Goal: Information Seeking & Learning: Find specific fact

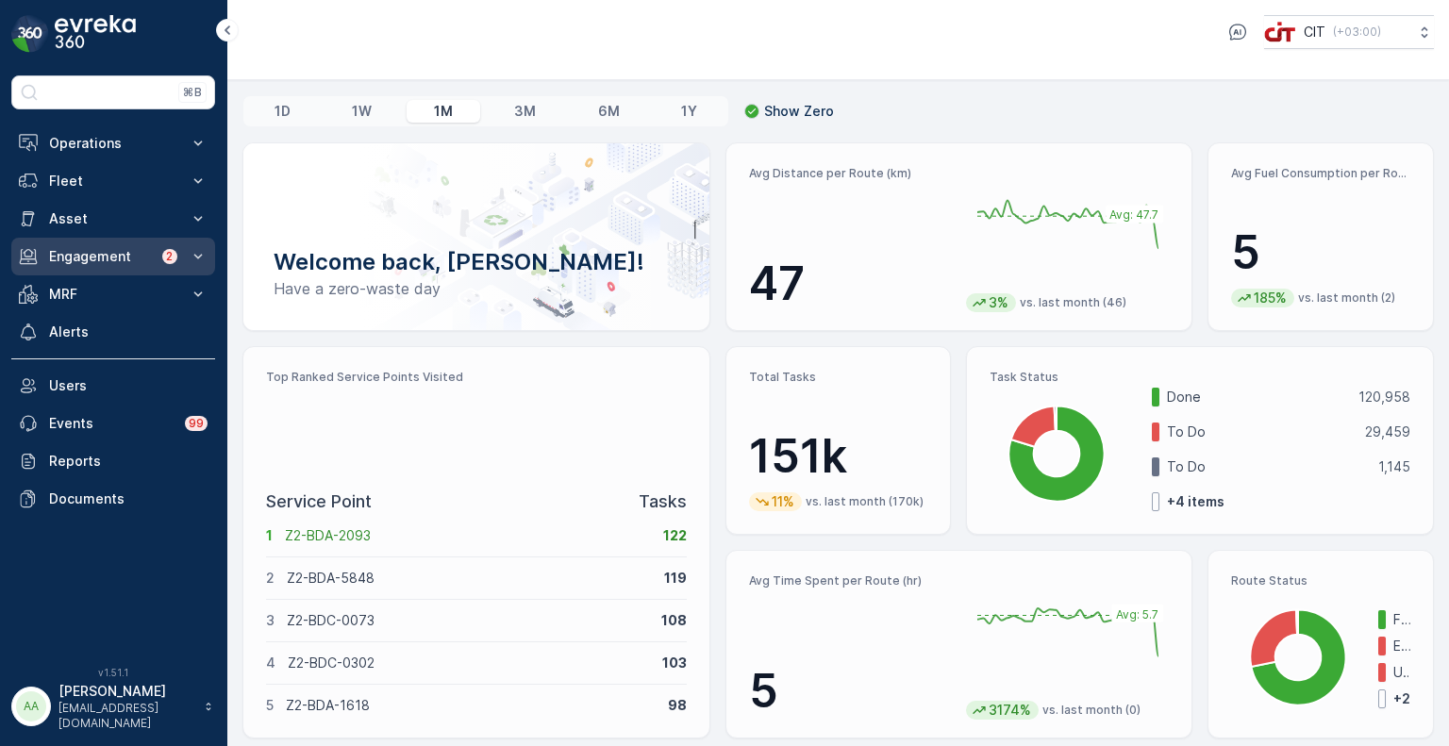
click at [80, 256] on p "Engagement" at bounding box center [100, 256] width 102 height 19
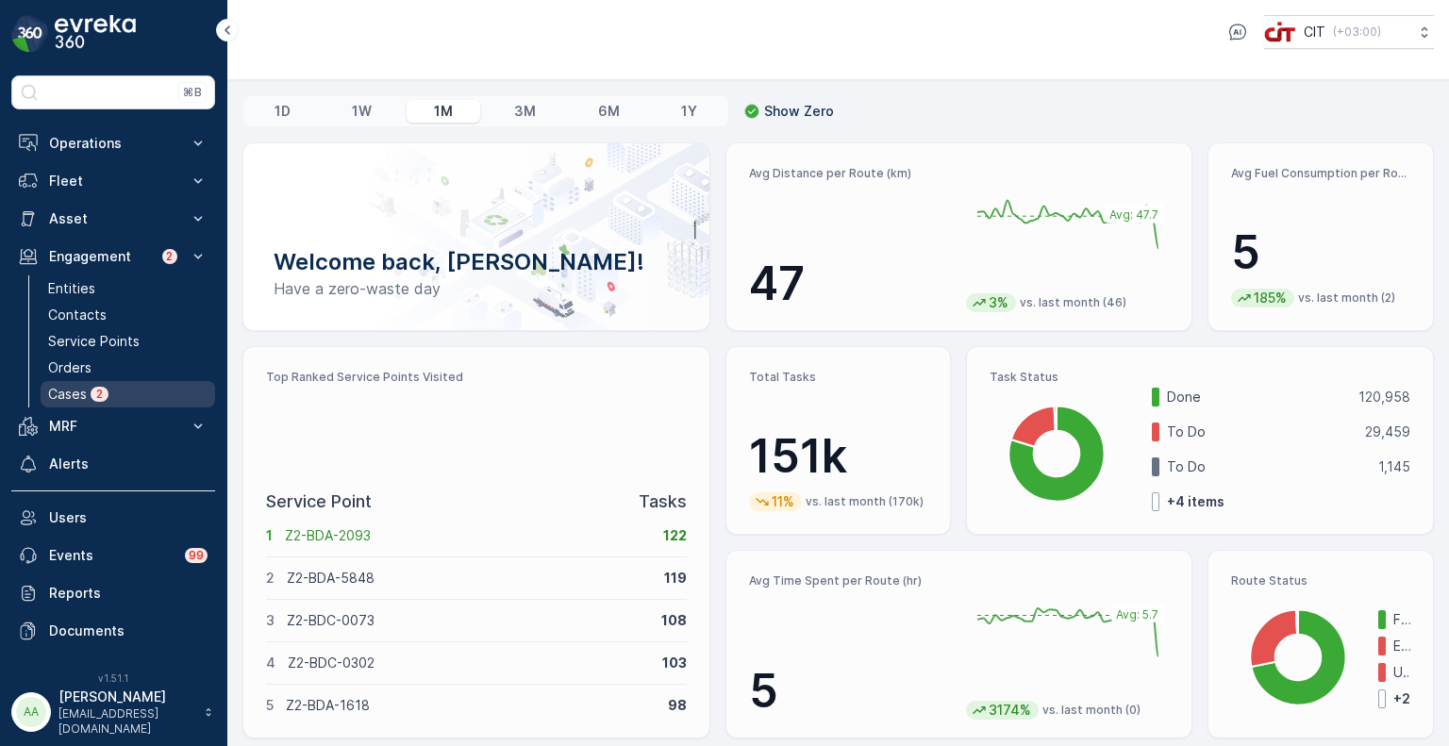
click at [95, 381] on link "Cases 2" at bounding box center [128, 394] width 175 height 26
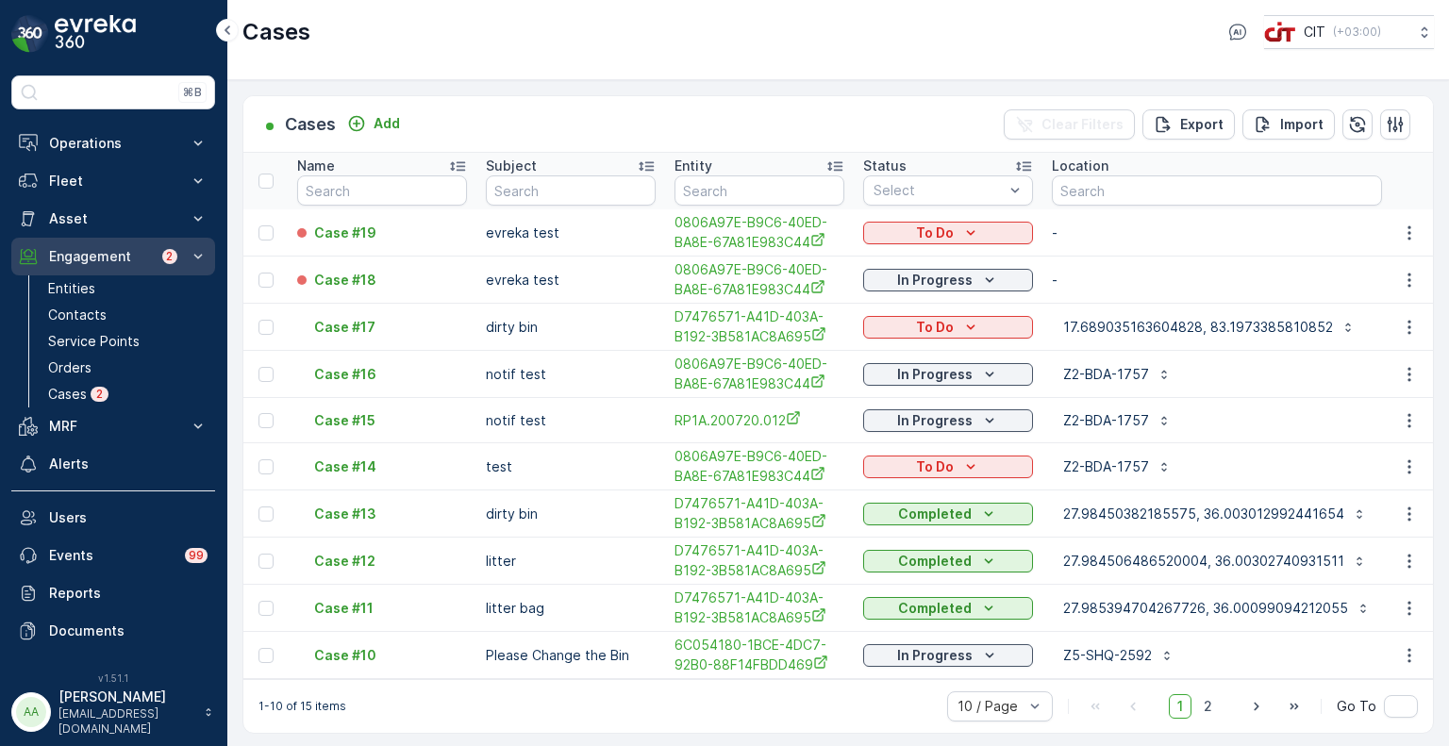
click at [84, 255] on p "Engagement" at bounding box center [100, 256] width 102 height 19
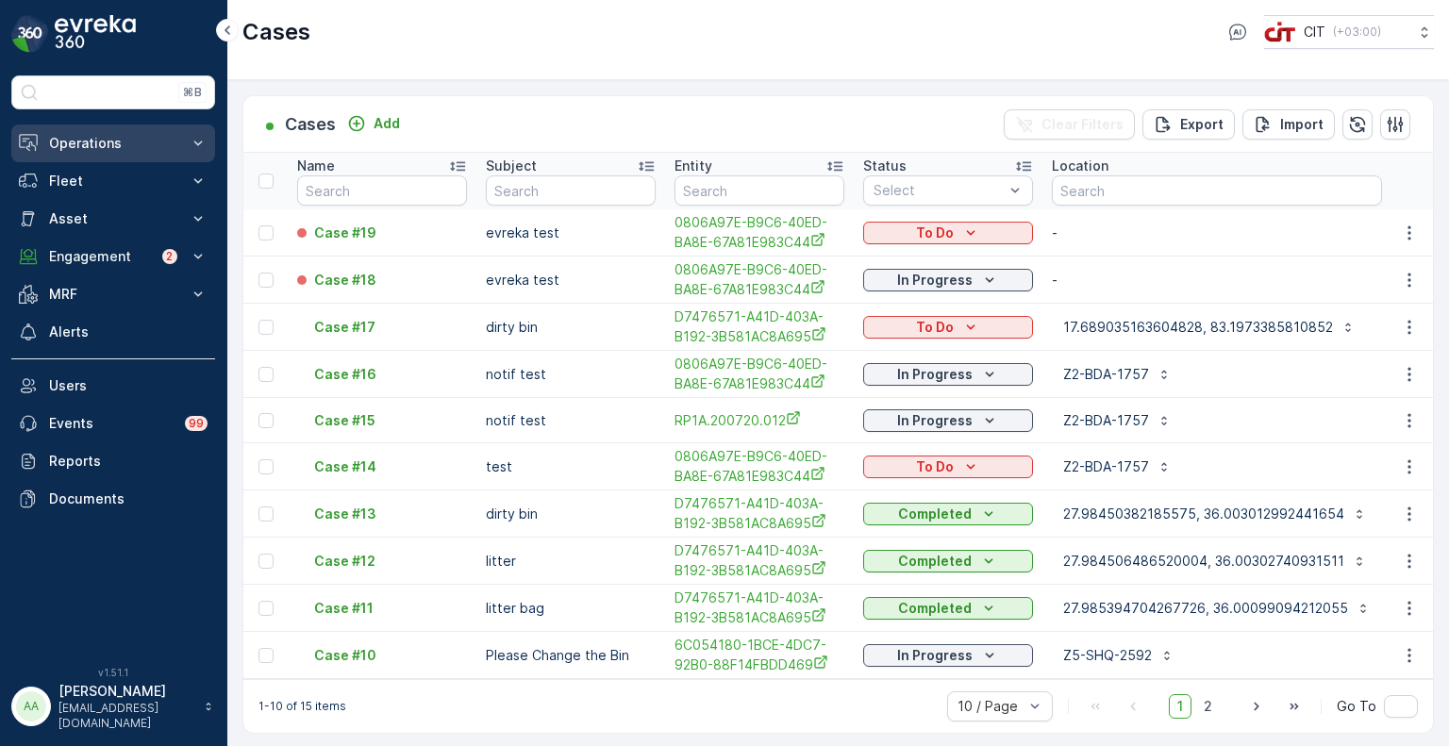
click at [86, 140] on p "Operations" at bounding box center [113, 143] width 128 height 19
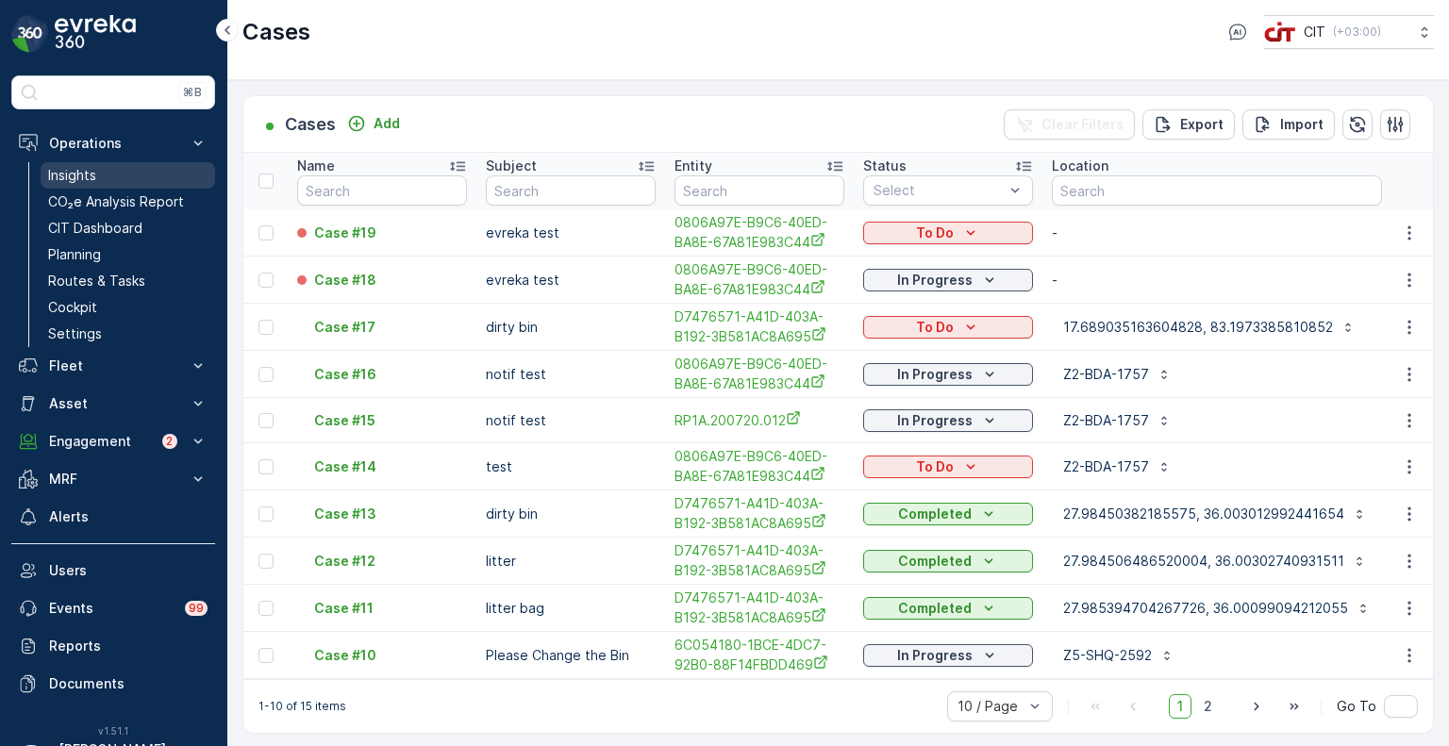
click at [91, 172] on p "Insights" at bounding box center [72, 175] width 48 height 19
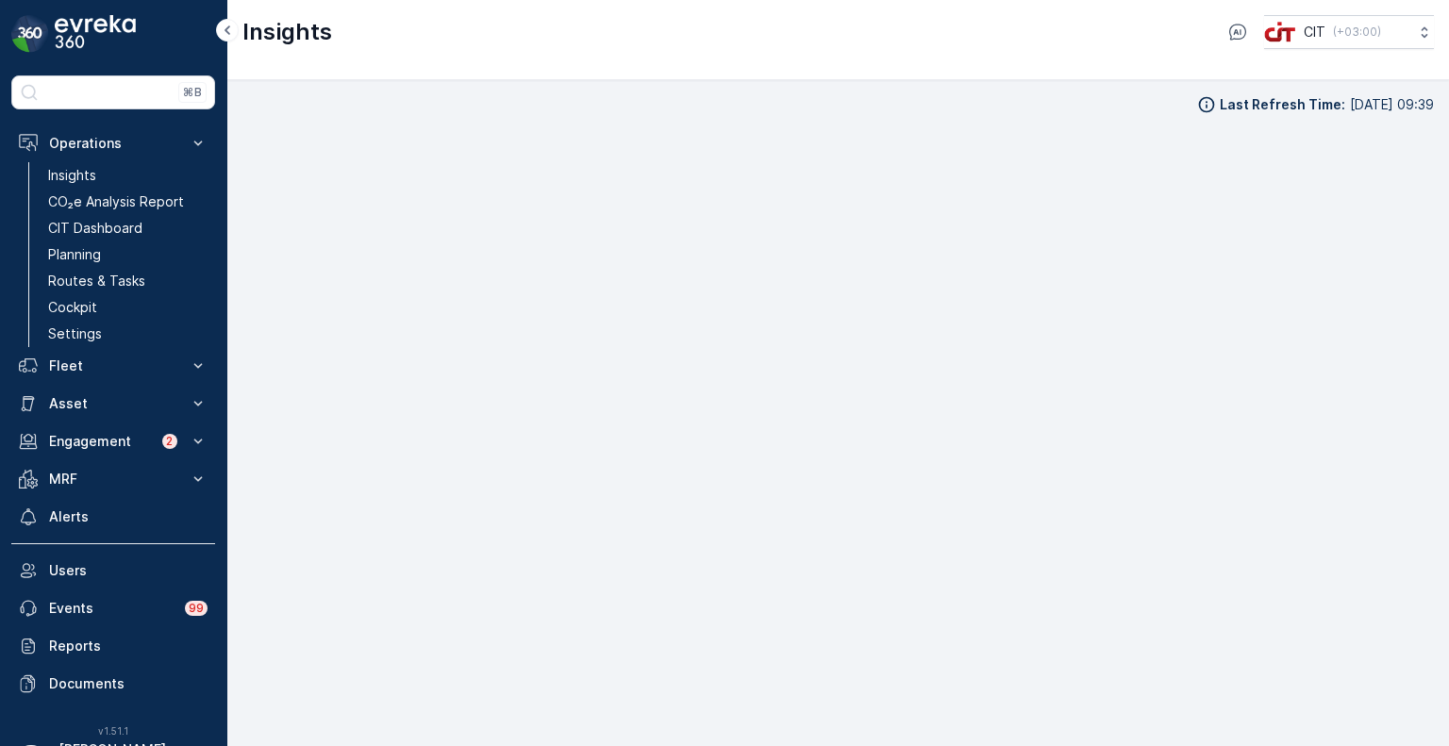
scroll to position [15, 0]
click at [91, 245] on p "Planning" at bounding box center [74, 254] width 53 height 19
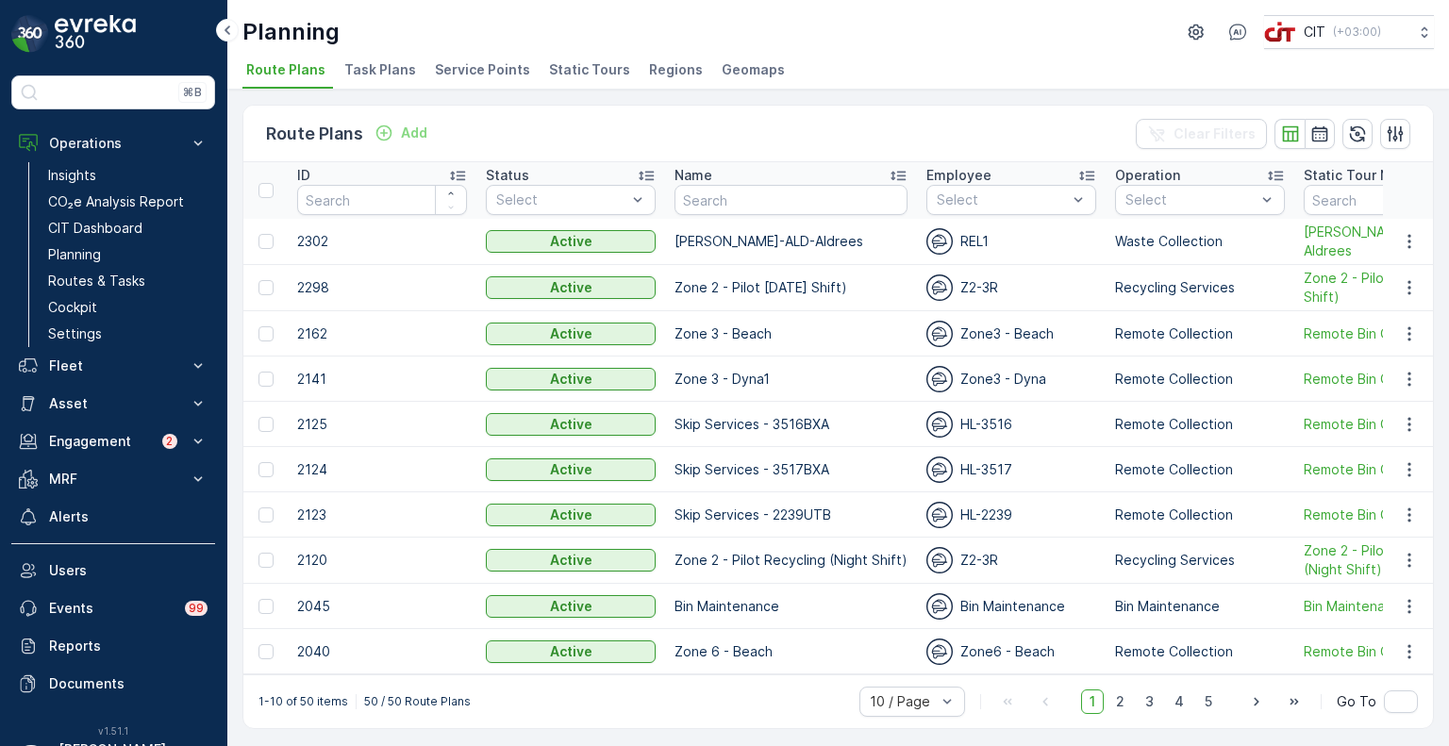
click at [461, 67] on span "Service Points" at bounding box center [482, 69] width 95 height 19
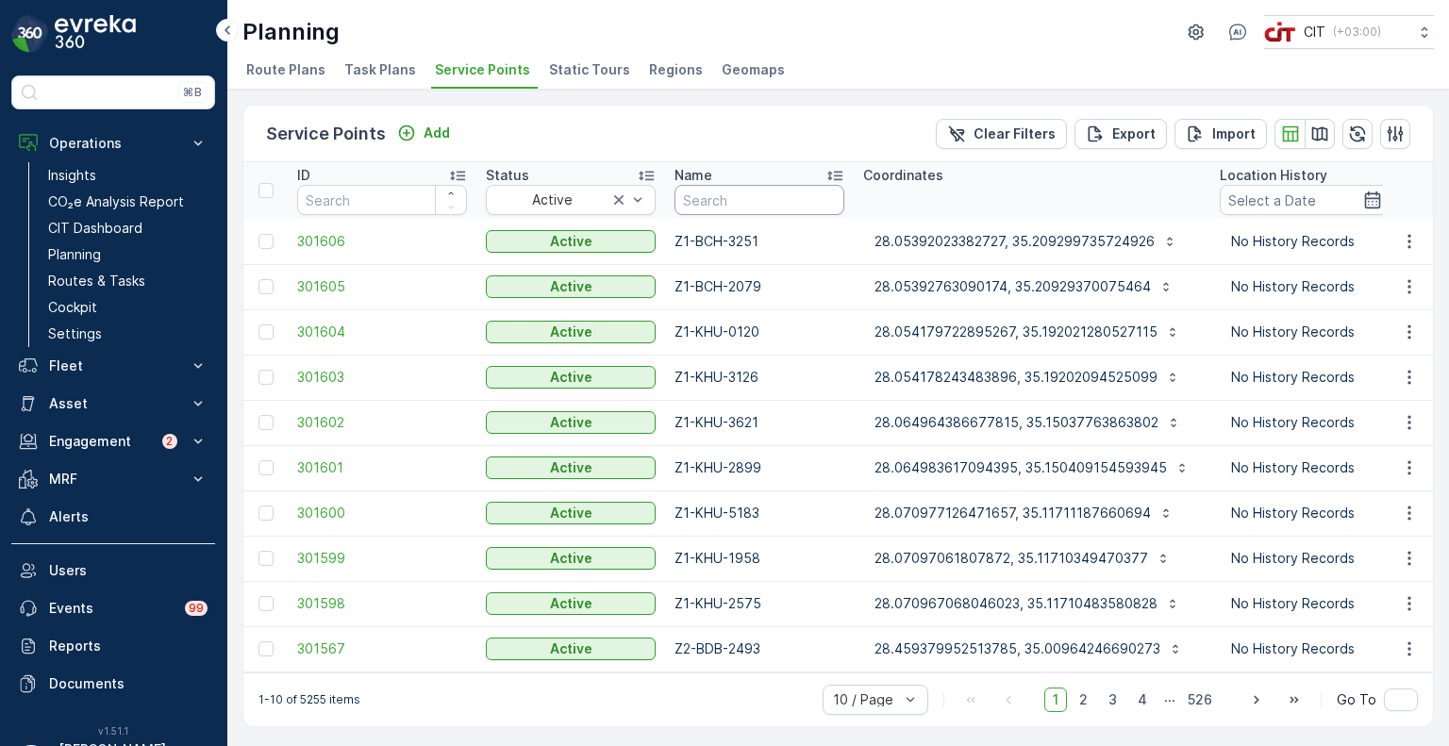
click at [728, 198] on input "text" at bounding box center [760, 200] width 170 height 30
paste input "1820"
type input "1820"
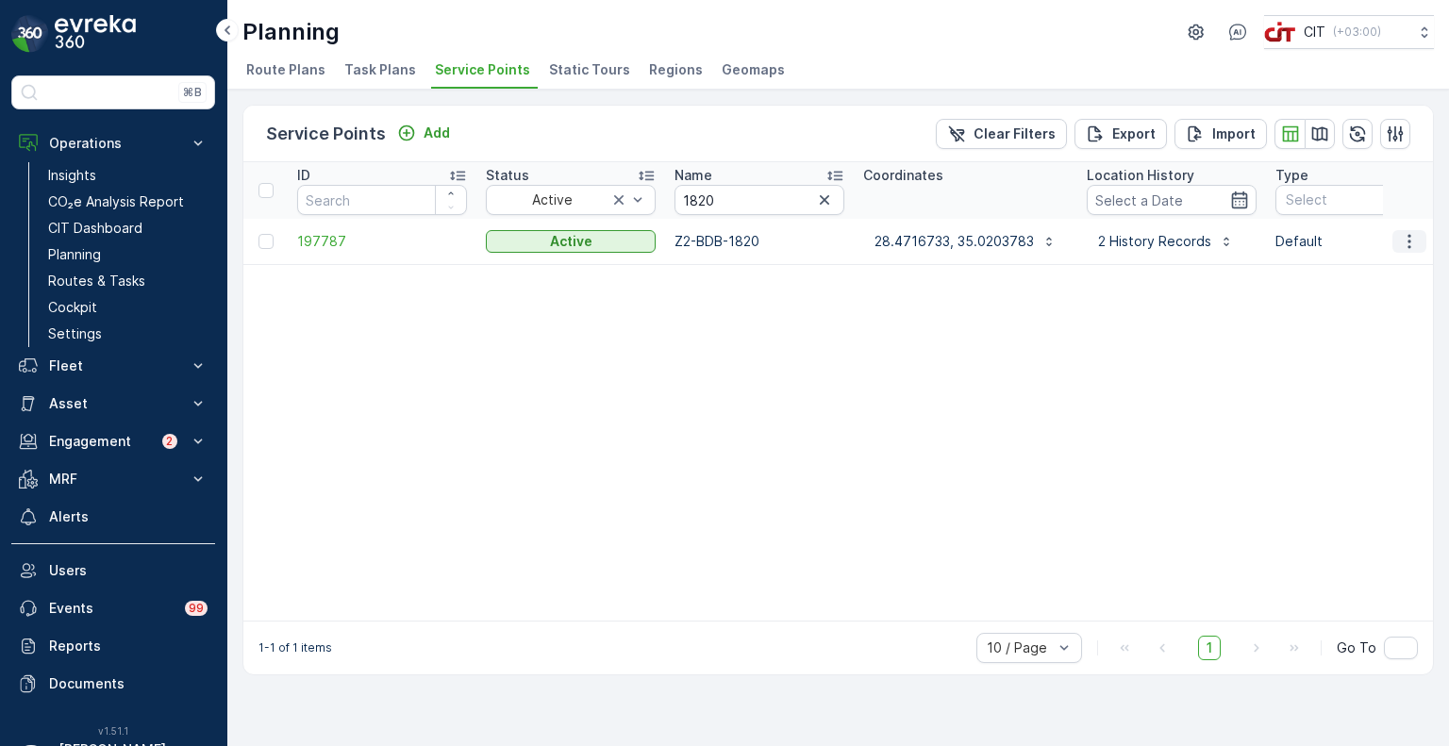
click at [1416, 247] on icon "button" at bounding box center [1409, 241] width 19 height 19
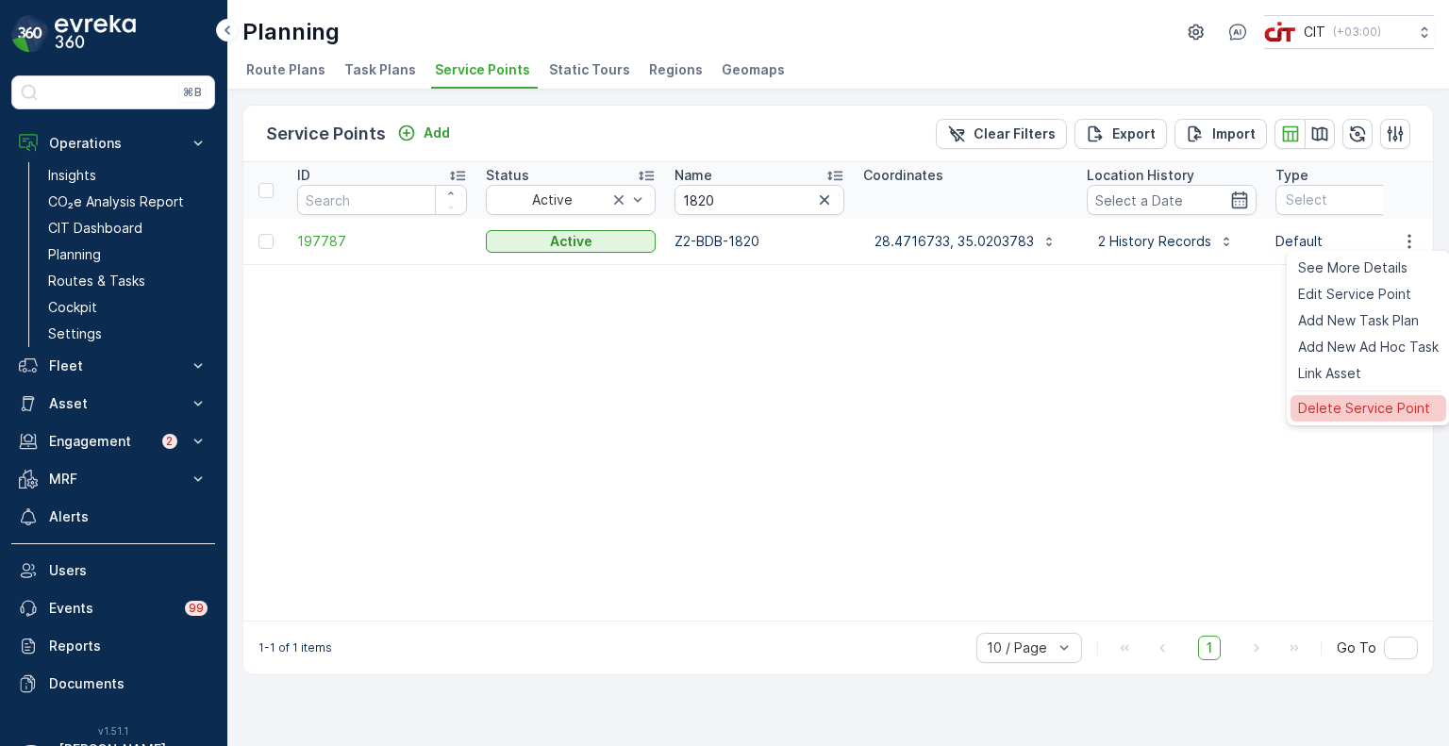
click at [1325, 415] on span "Delete Service Point" at bounding box center [1364, 408] width 132 height 19
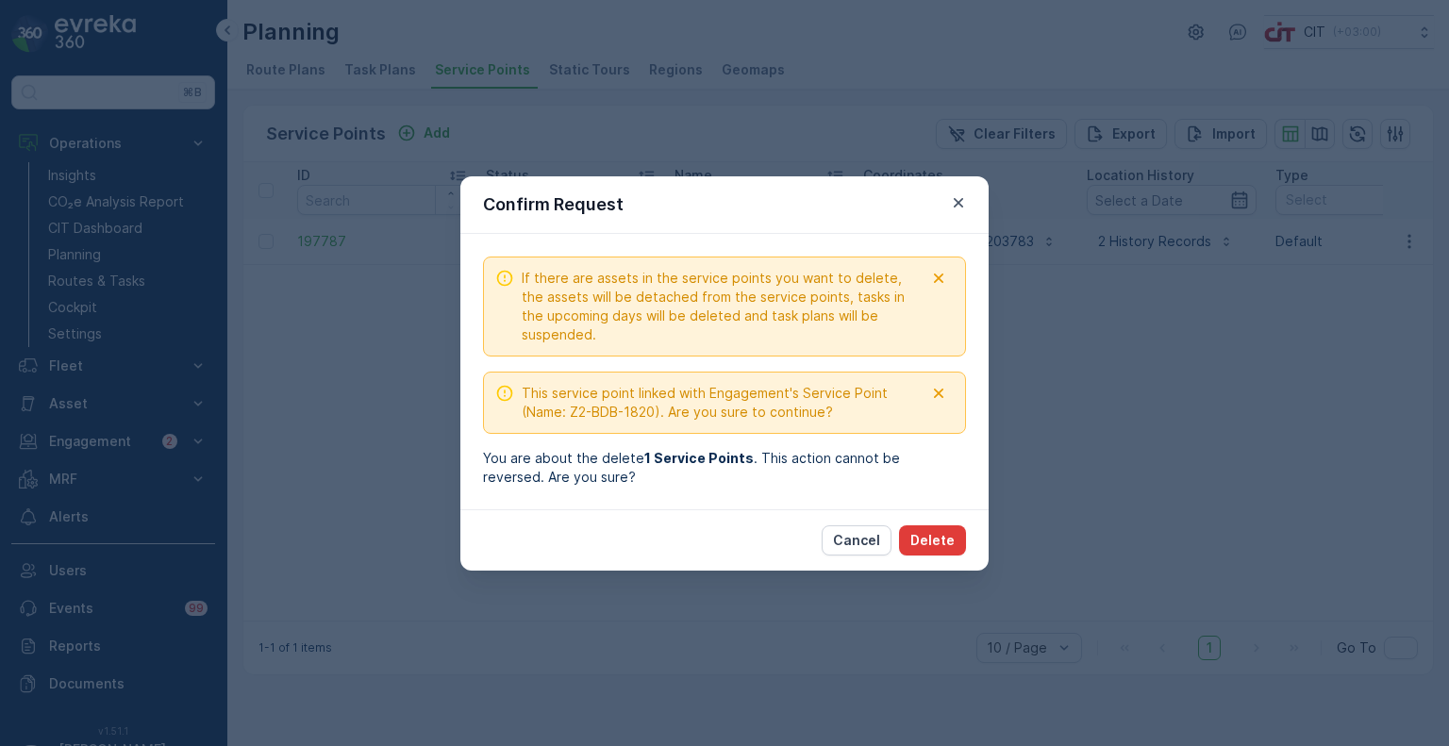
click at [943, 545] on p "Delete" at bounding box center [932, 540] width 44 height 19
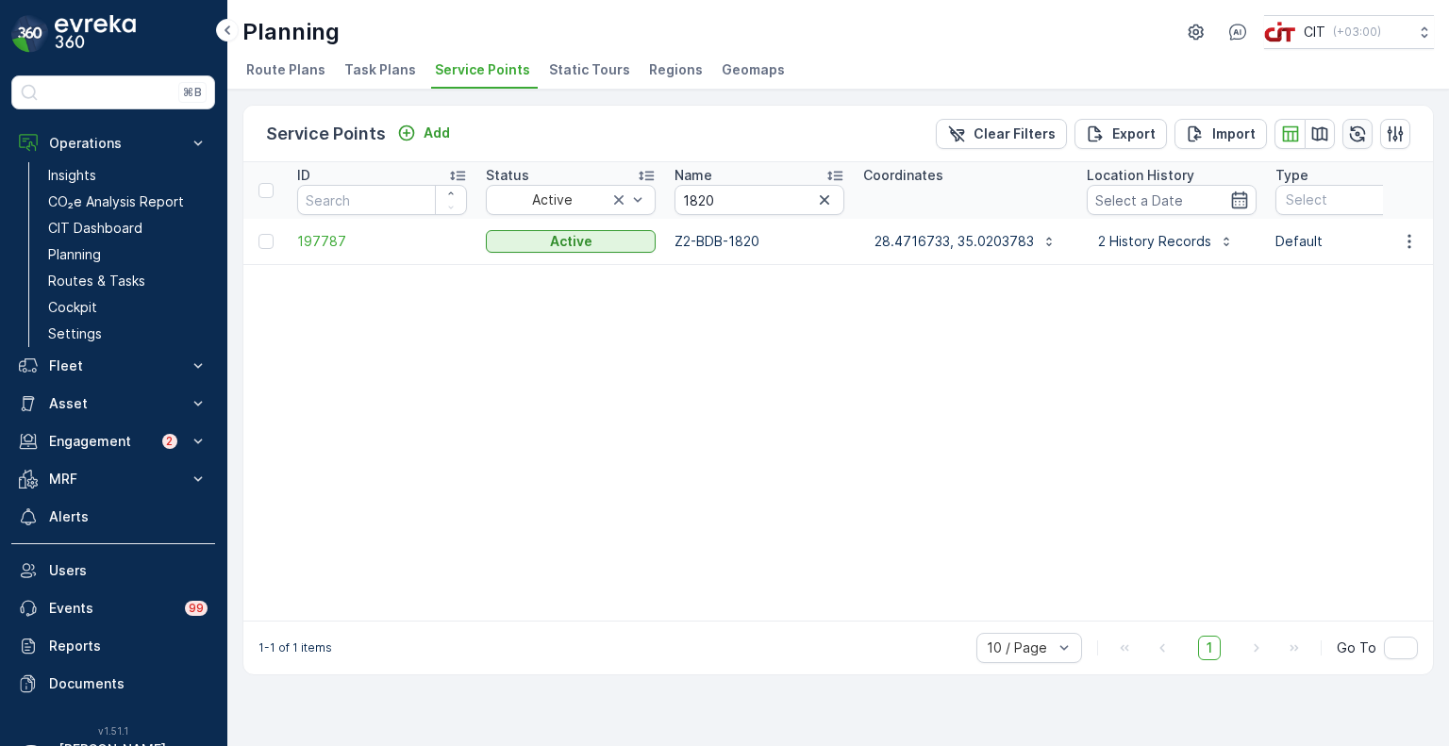
click at [1362, 131] on icon "button" at bounding box center [1357, 134] width 19 height 19
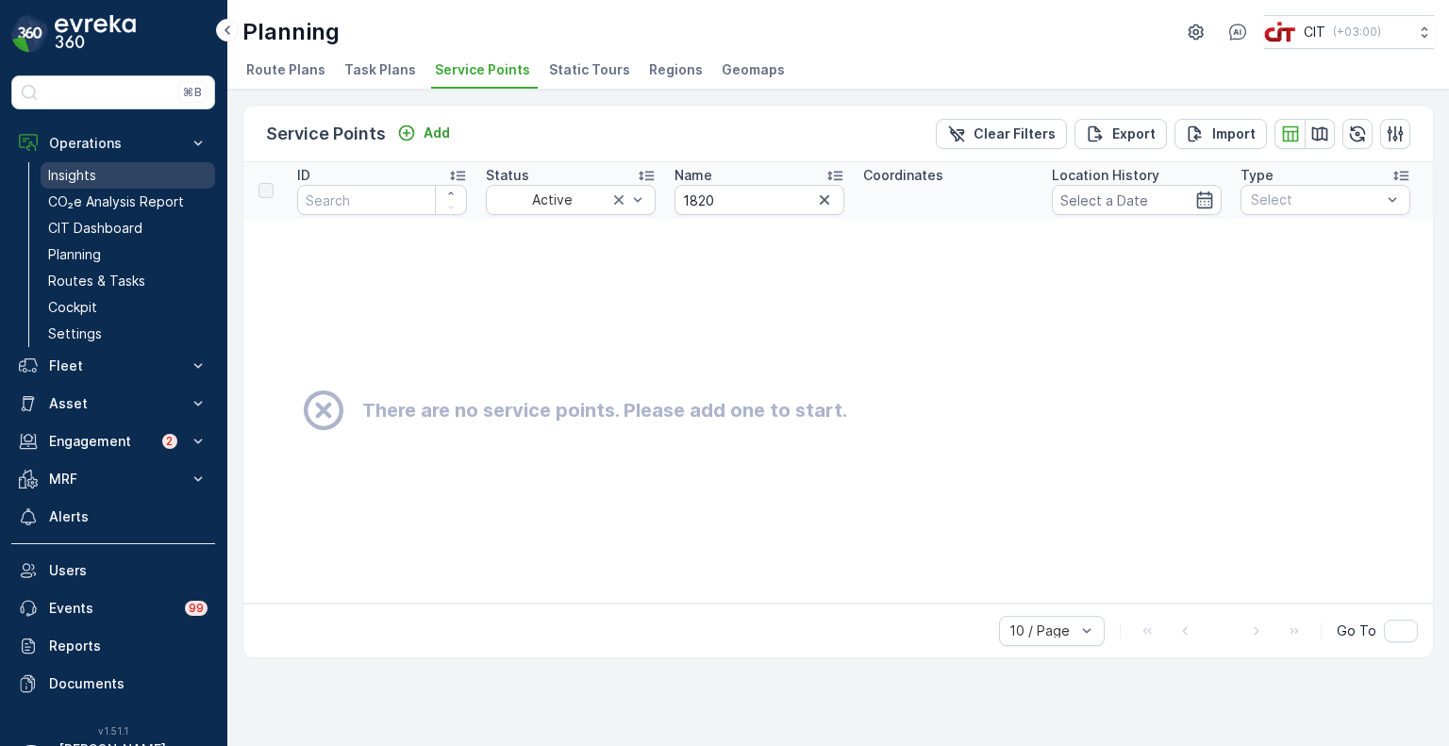
click at [77, 170] on p "Insights" at bounding box center [72, 175] width 48 height 19
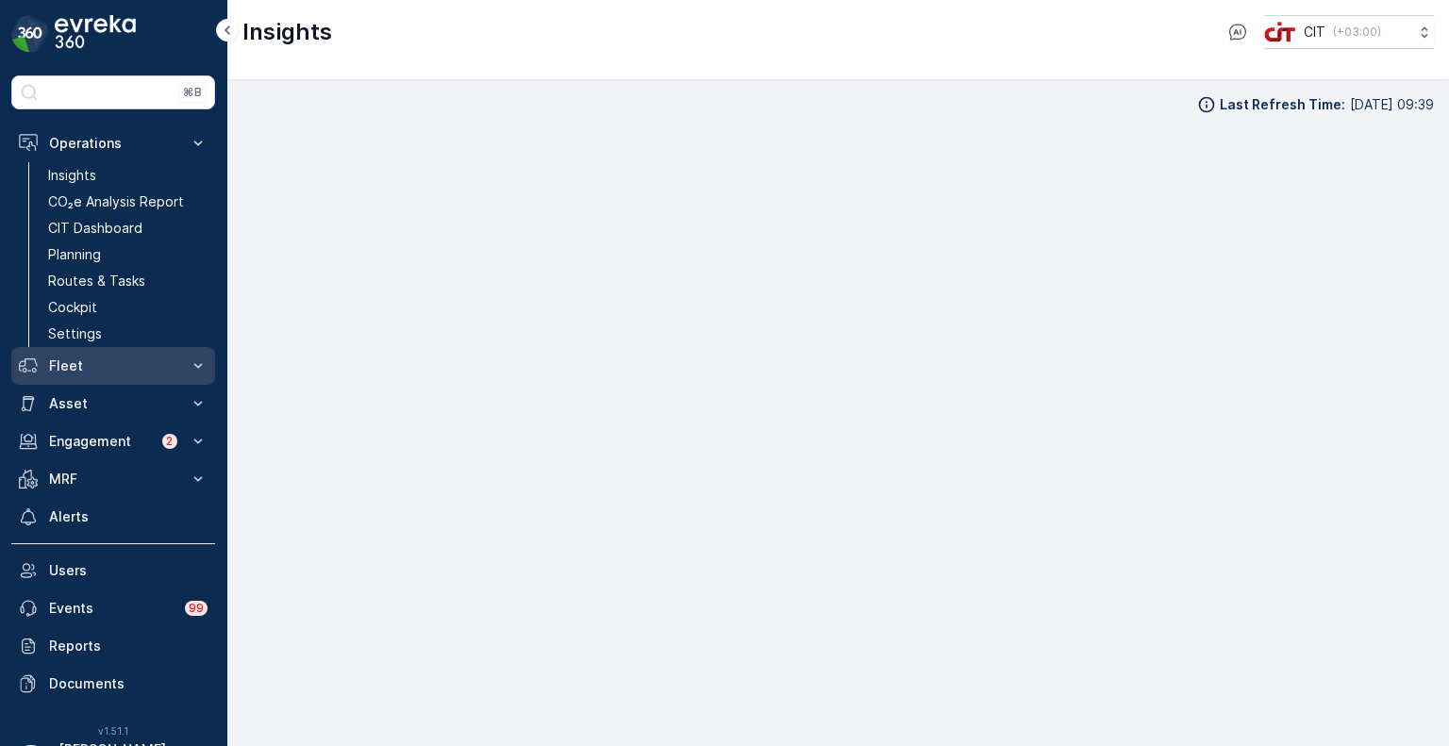
click at [84, 361] on p "Fleet" at bounding box center [113, 366] width 128 height 19
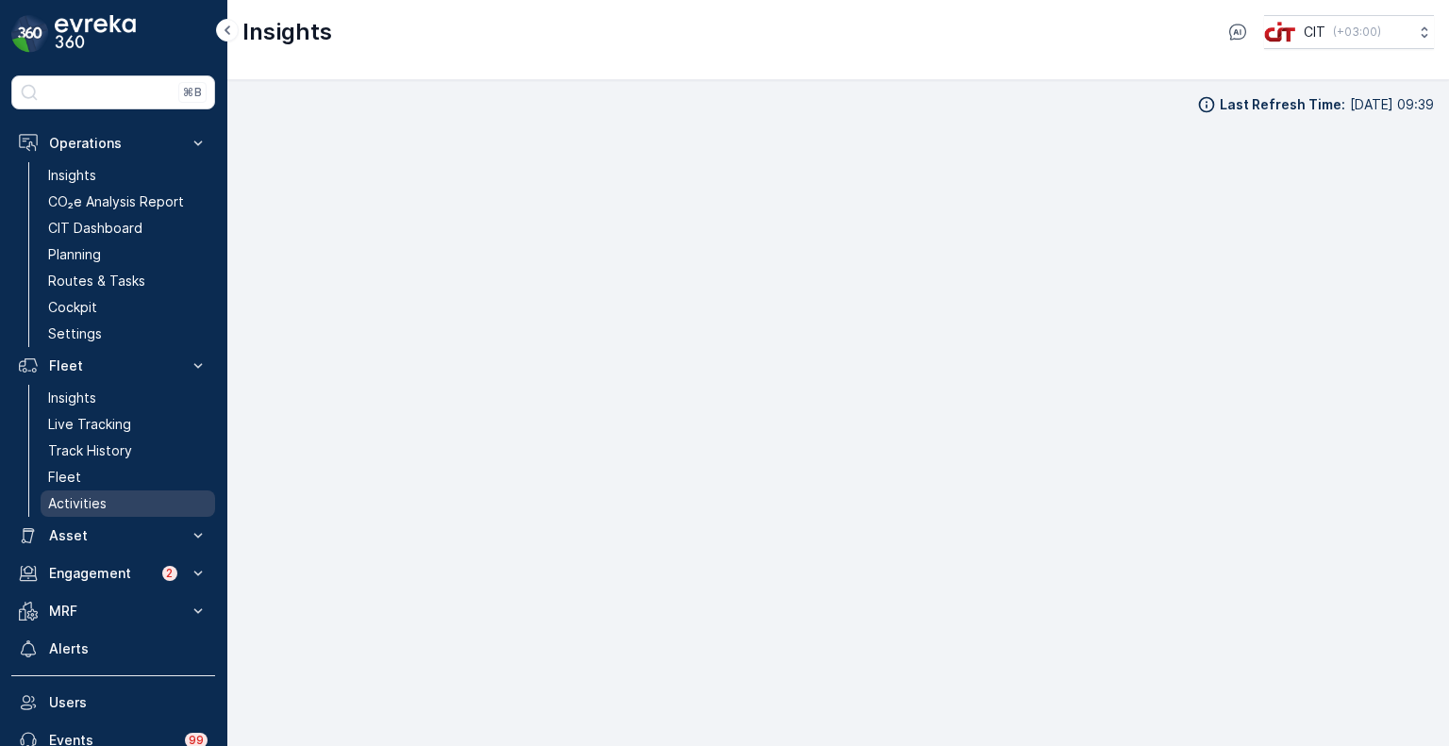
click at [75, 504] on p "Activities" at bounding box center [77, 503] width 58 height 19
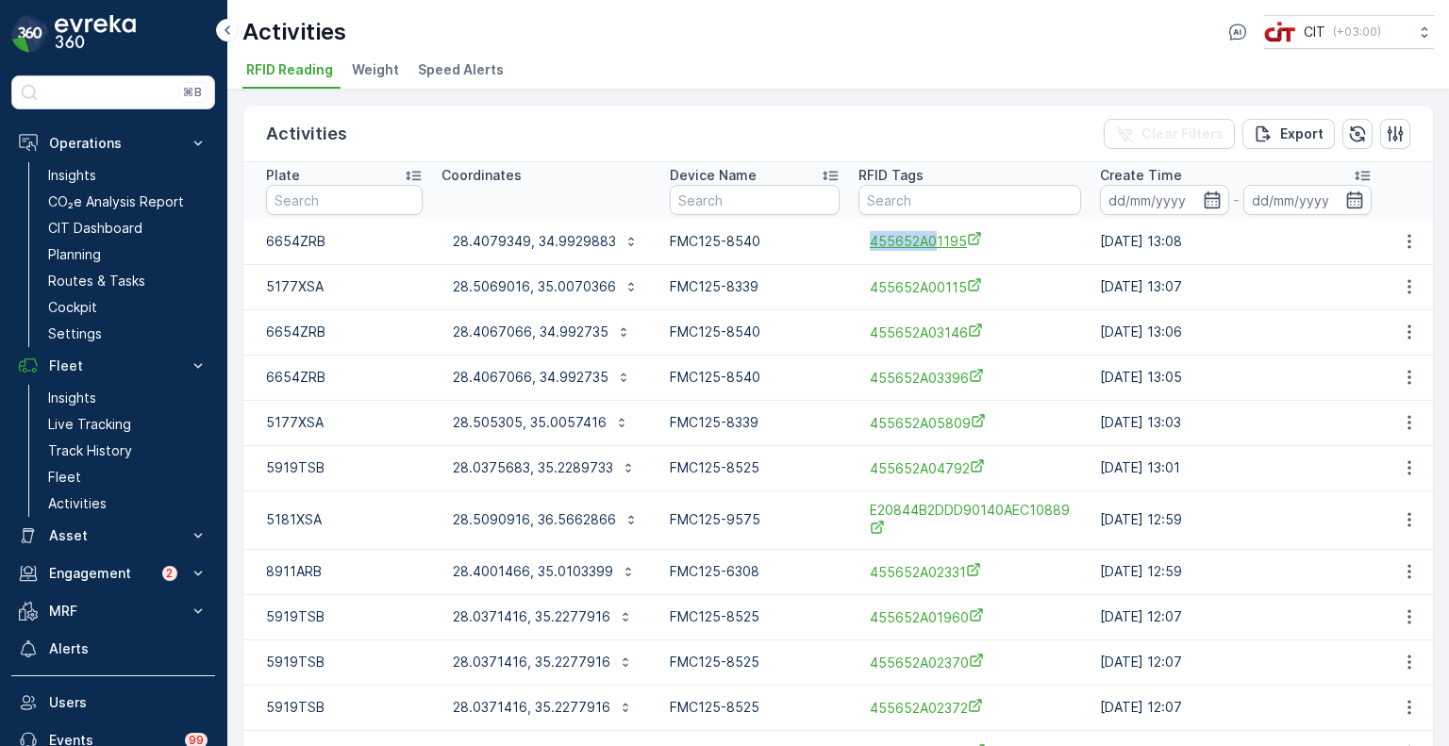
drag, startPoint x: 849, startPoint y: 240, endPoint x: 929, endPoint y: 243, distance: 80.3
click at [929, 243] on td "455652A01195" at bounding box center [970, 241] width 242 height 45
copy span "455652A0"
click at [891, 195] on input "text" at bounding box center [970, 200] width 223 height 30
paste input "455652A0"
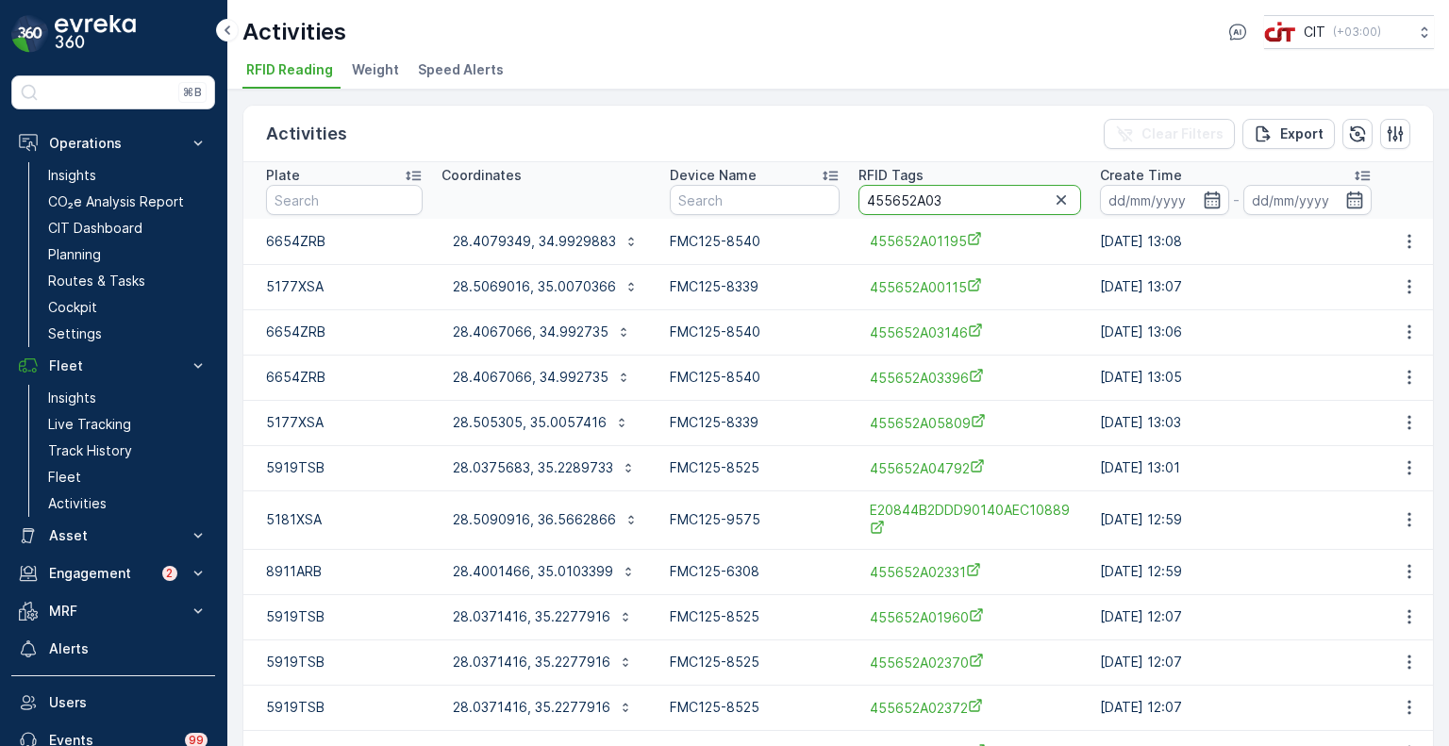
type input "455652A03"
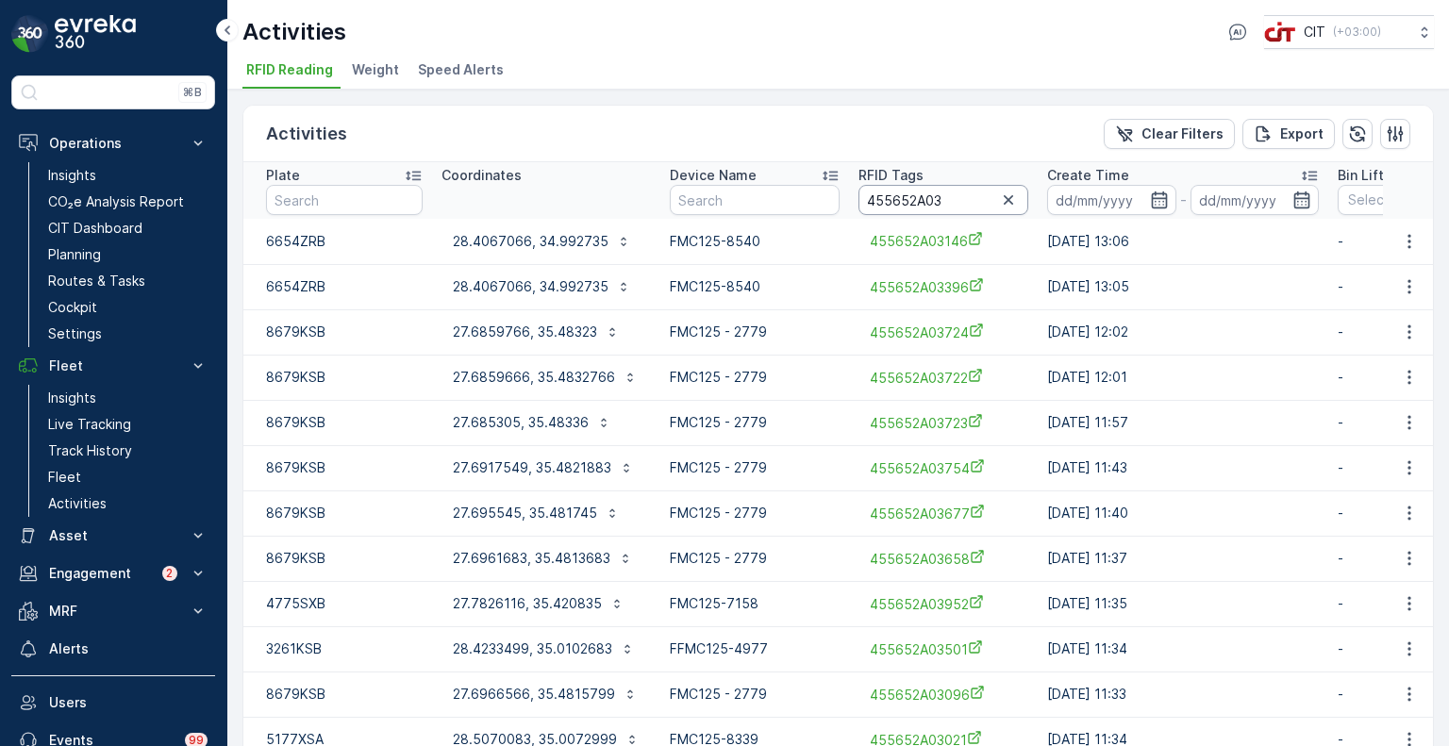
click at [960, 192] on input "455652A03" at bounding box center [944, 200] width 170 height 30
paste input "459"
type input "455652A03459"
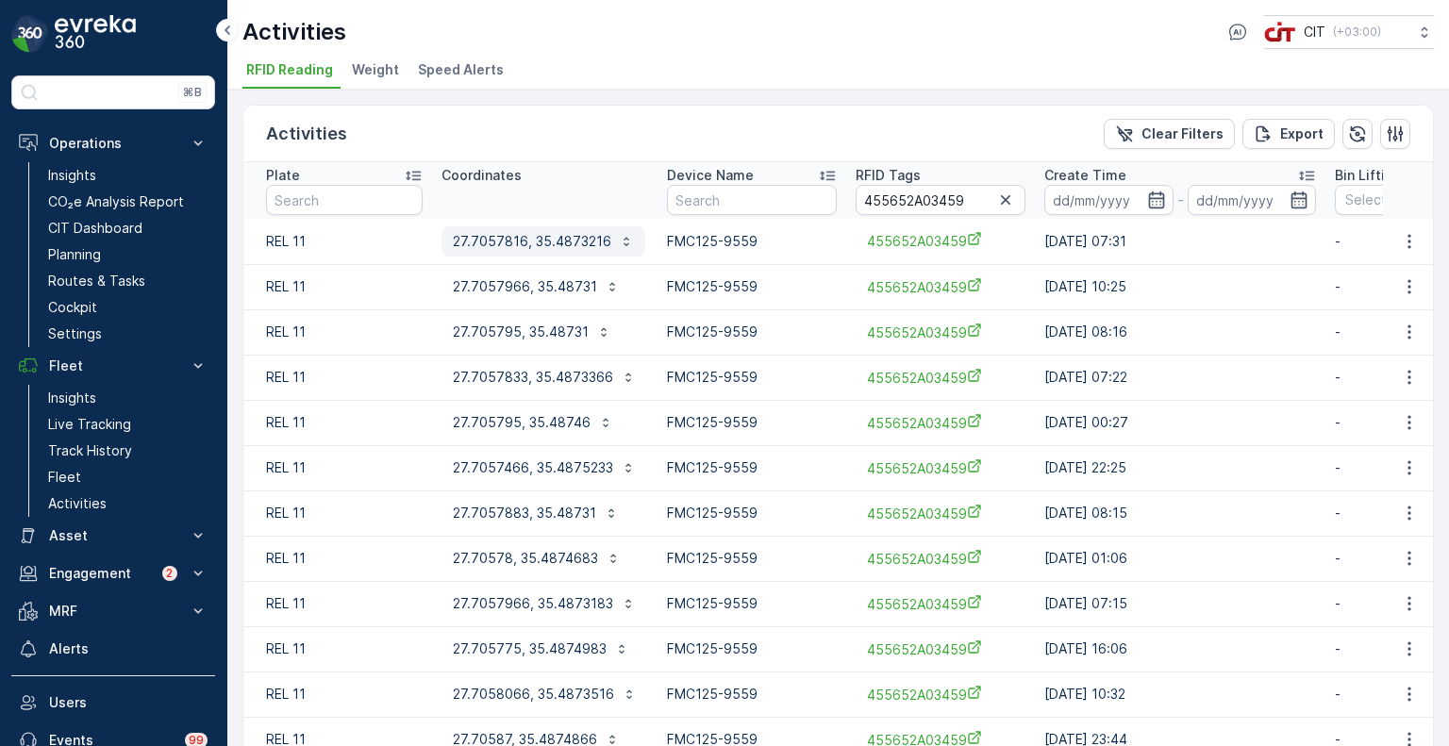
click at [517, 244] on p "27.7057816, 35.4873216" at bounding box center [532, 241] width 159 height 19
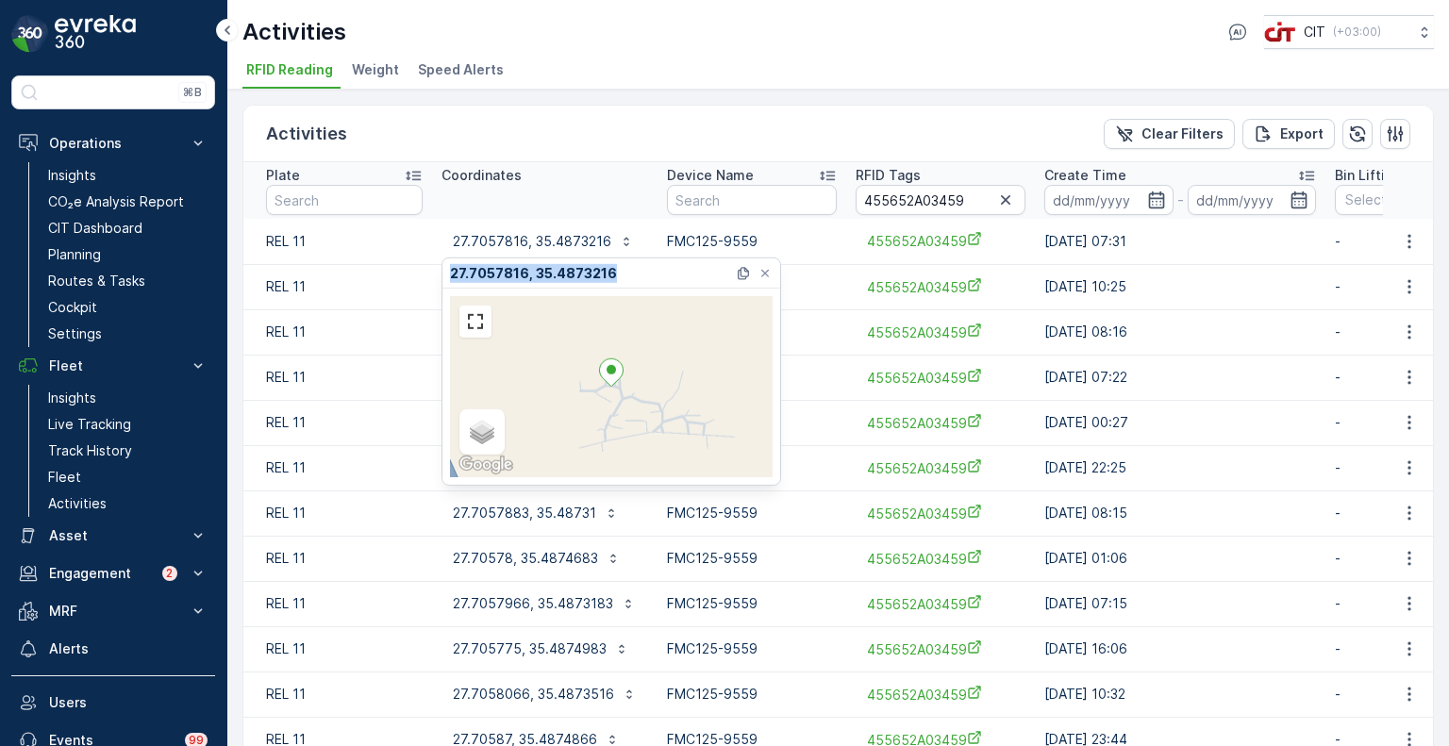
drag, startPoint x: 627, startPoint y: 276, endPoint x: 443, endPoint y: 285, distance: 184.2
click at [443, 285] on div "27.7057816, 35.4873216" at bounding box center [612, 274] width 338 height 30
copy p "27.7057816, 35.4873216"
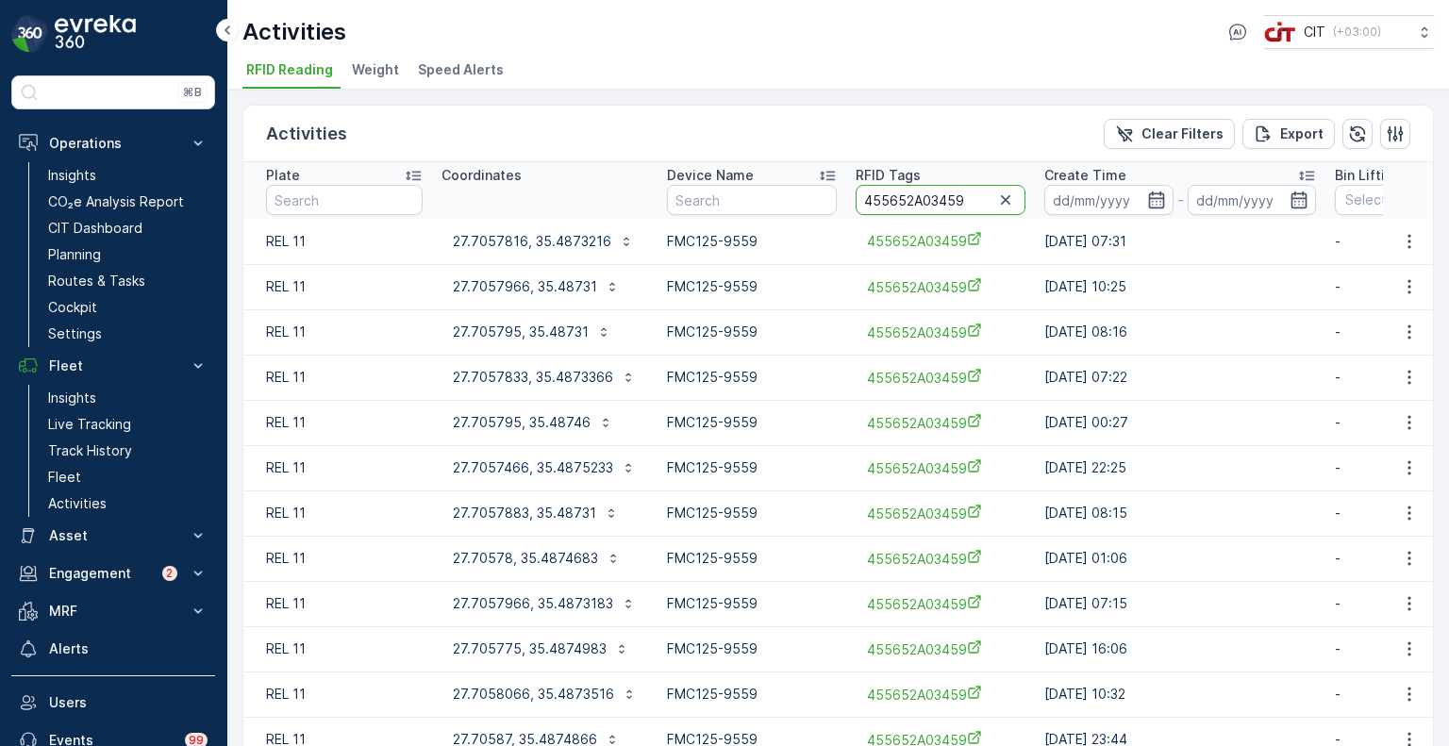
drag, startPoint x: 973, startPoint y: 201, endPoint x: 845, endPoint y: 210, distance: 127.7
click at [846, 210] on th "RFID Tags 455652A03459" at bounding box center [940, 190] width 189 height 57
click at [92, 535] on p "Asset" at bounding box center [113, 535] width 128 height 19
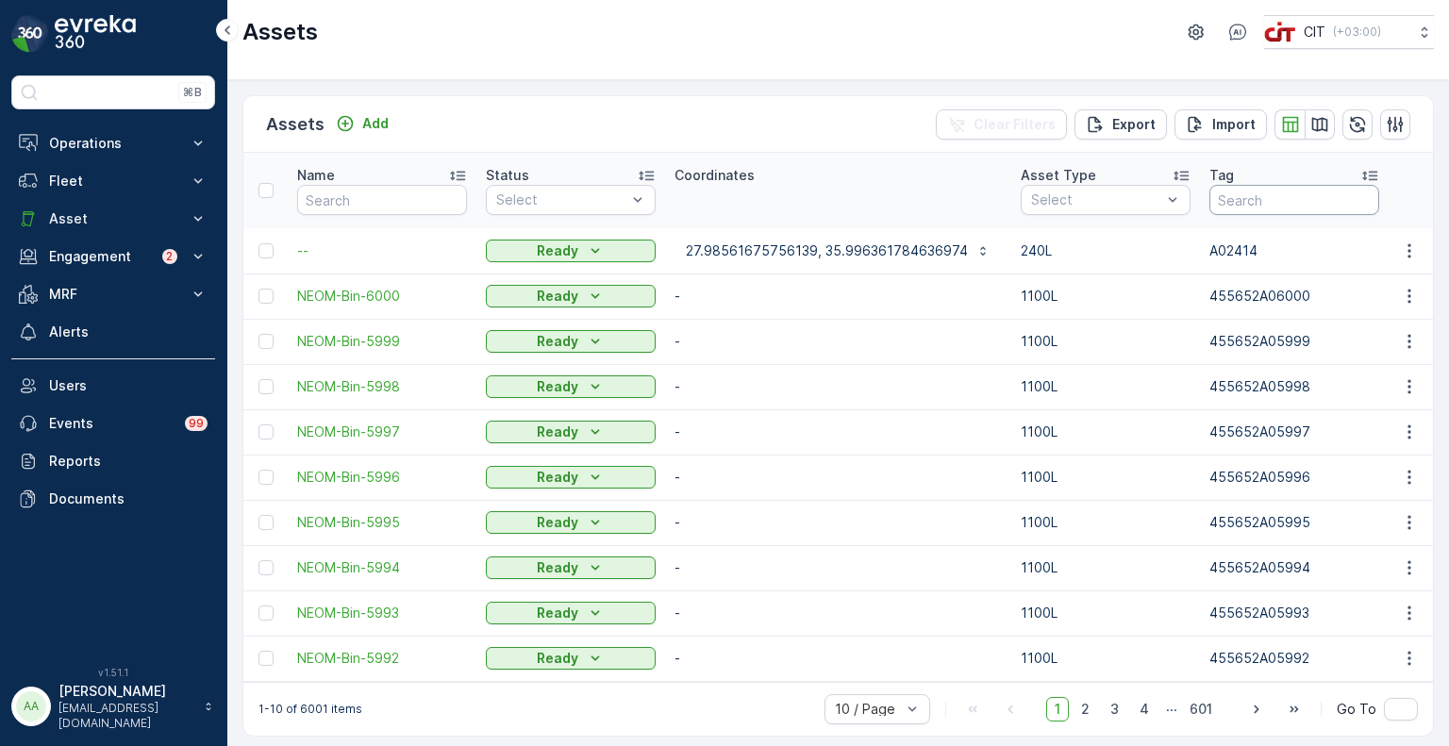
click at [1238, 190] on input "text" at bounding box center [1295, 200] width 170 height 30
paste input "455652A03459"
type input "455652A03459"
